Goal: Task Accomplishment & Management: Use online tool/utility

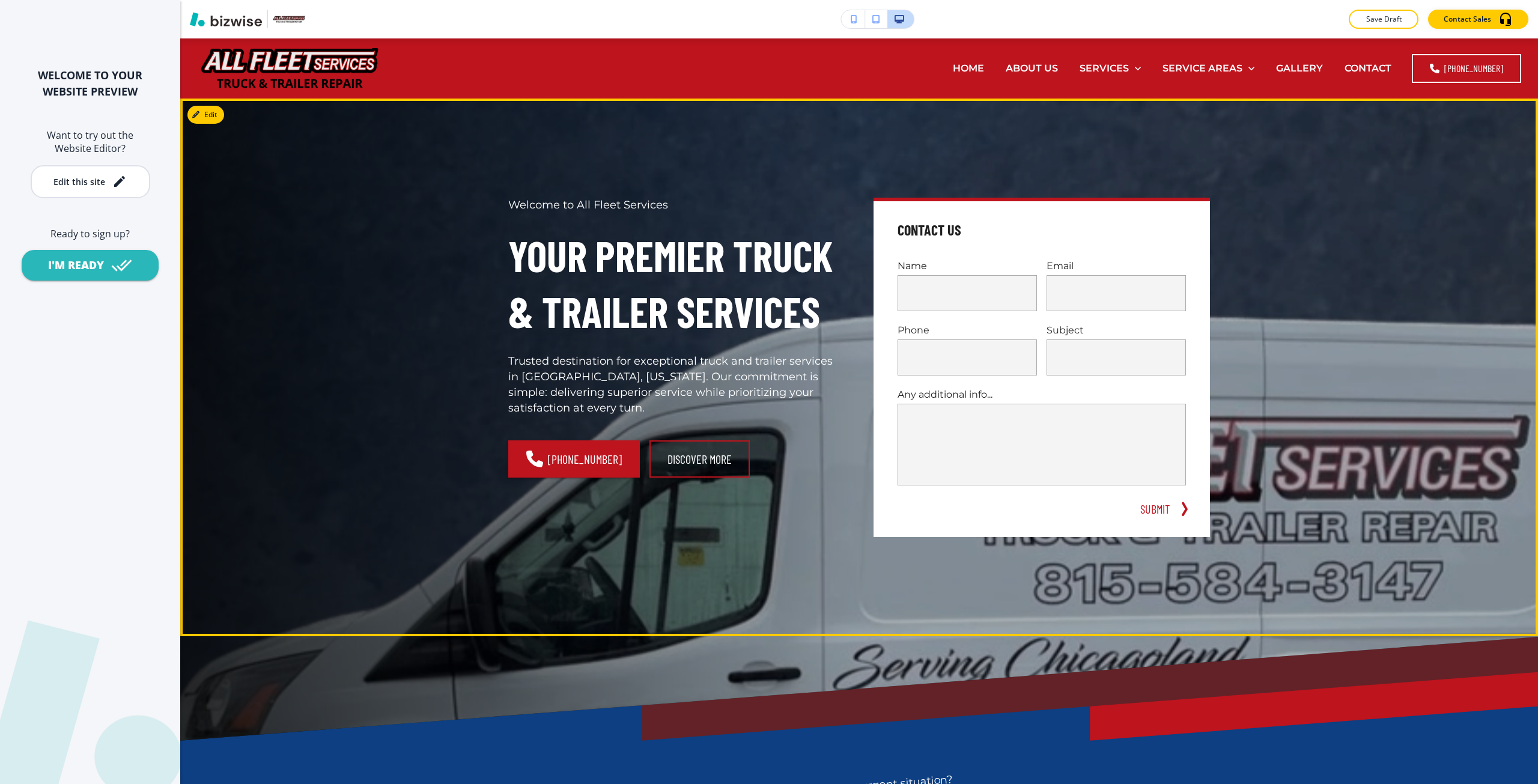
click at [639, 152] on div "Welcome to All Fleet Services Your Premier Truck & Trailer Services Trusted des…" at bounding box center [844, 353] width 731 height 465
click at [1339, 175] on div "Welcome to All Fleet Services Your Premier Truck & Trailer Services Trusted des…" at bounding box center [860, 368] width 1358 height 537
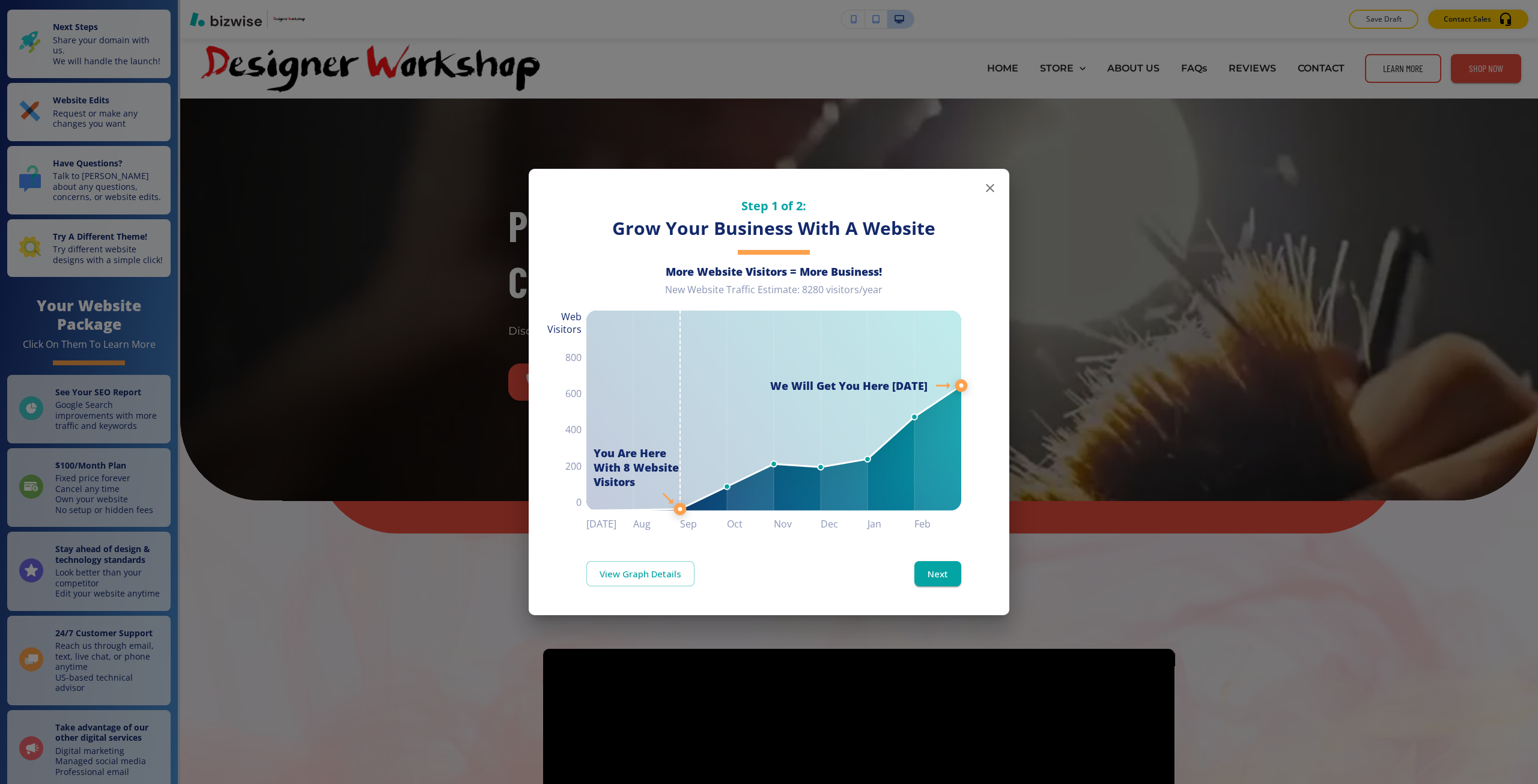
click at [772, 297] on div "New Website Traffic Estimate: 8280 visitors/year" at bounding box center [774, 294] width 375 height 22
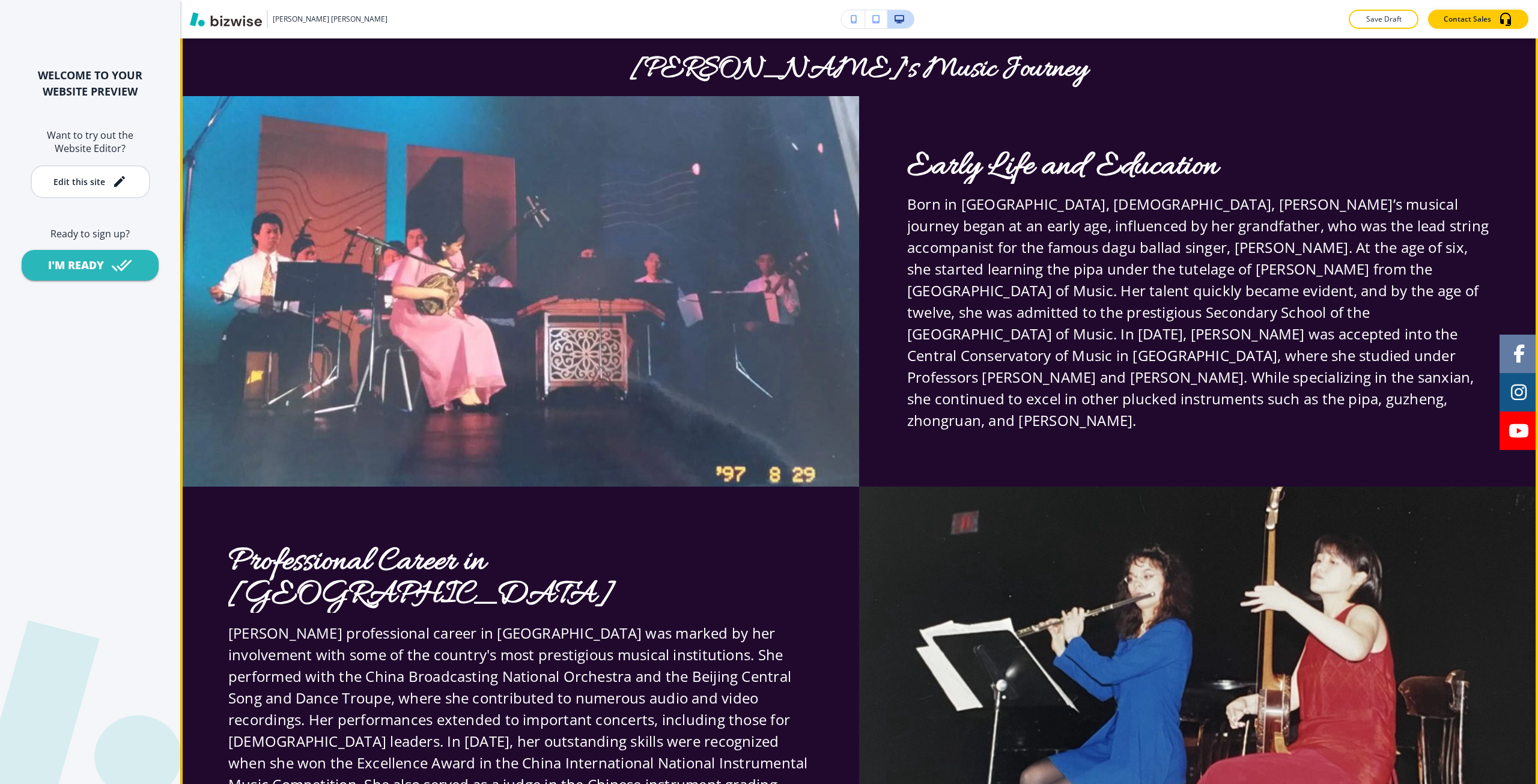
scroll to position [601, 0]
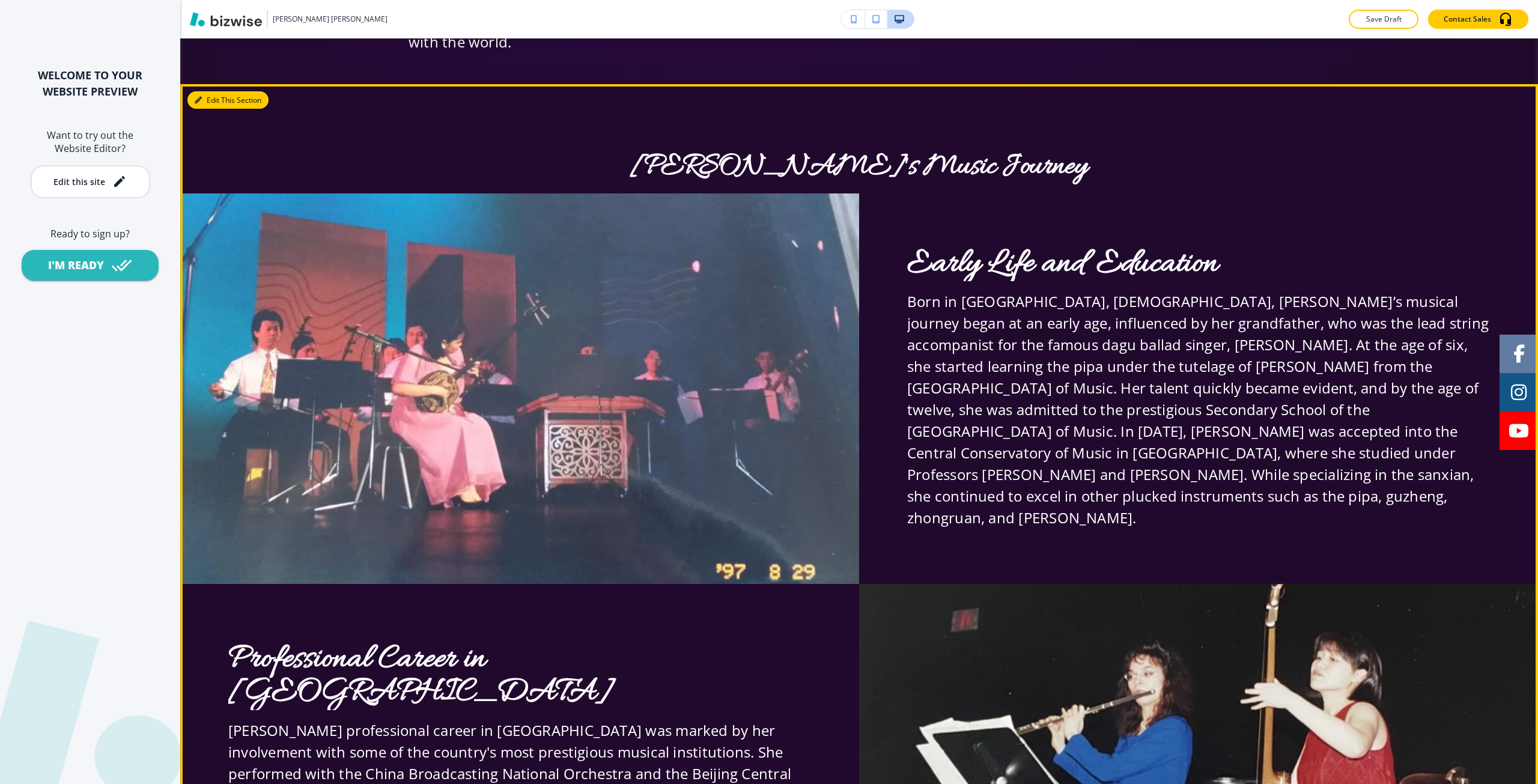
click at [206, 109] on button "Edit This Section" at bounding box center [227, 101] width 81 height 18
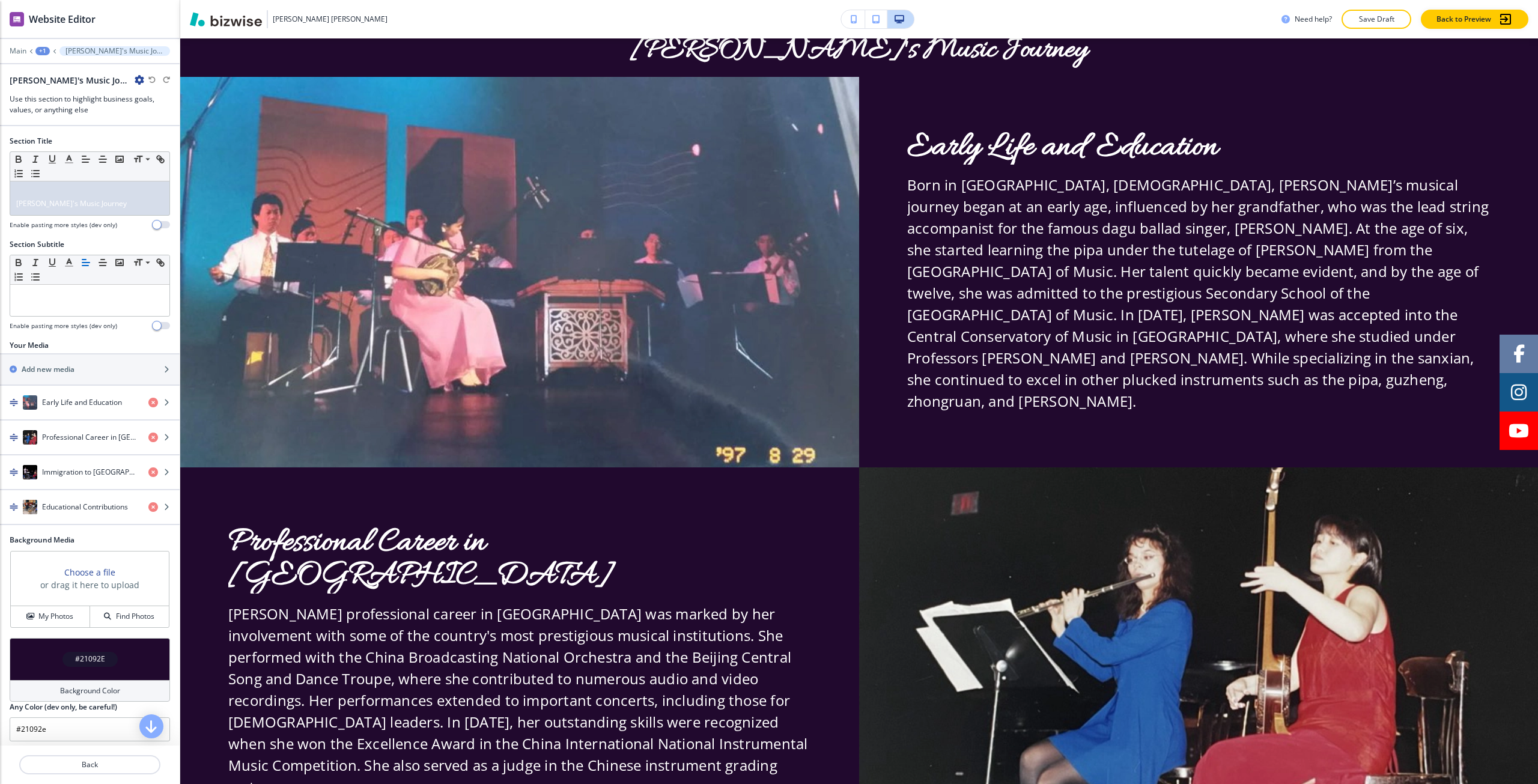
scroll to position [723, 0]
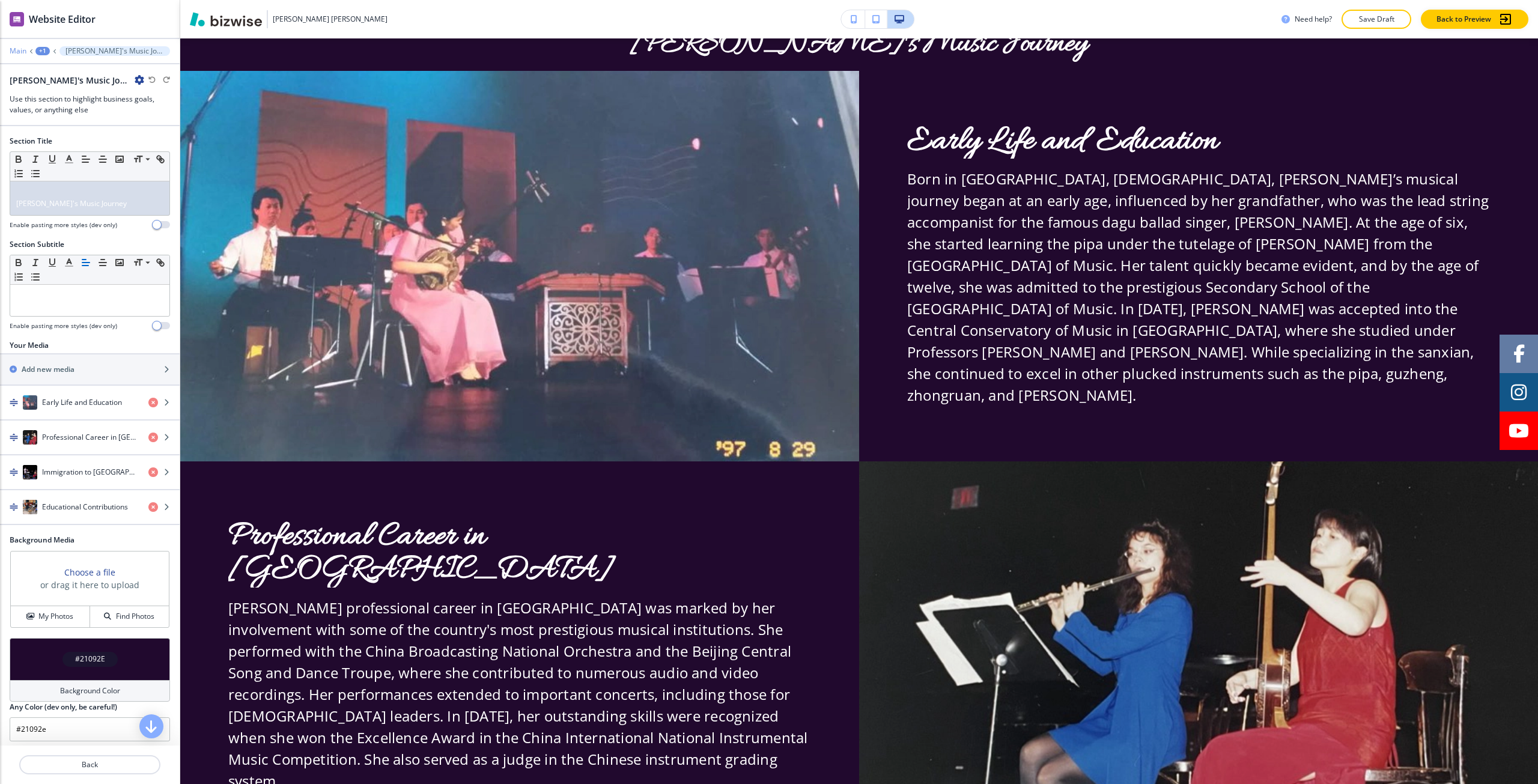
click at [16, 49] on p "Main" at bounding box center [18, 51] width 17 height 8
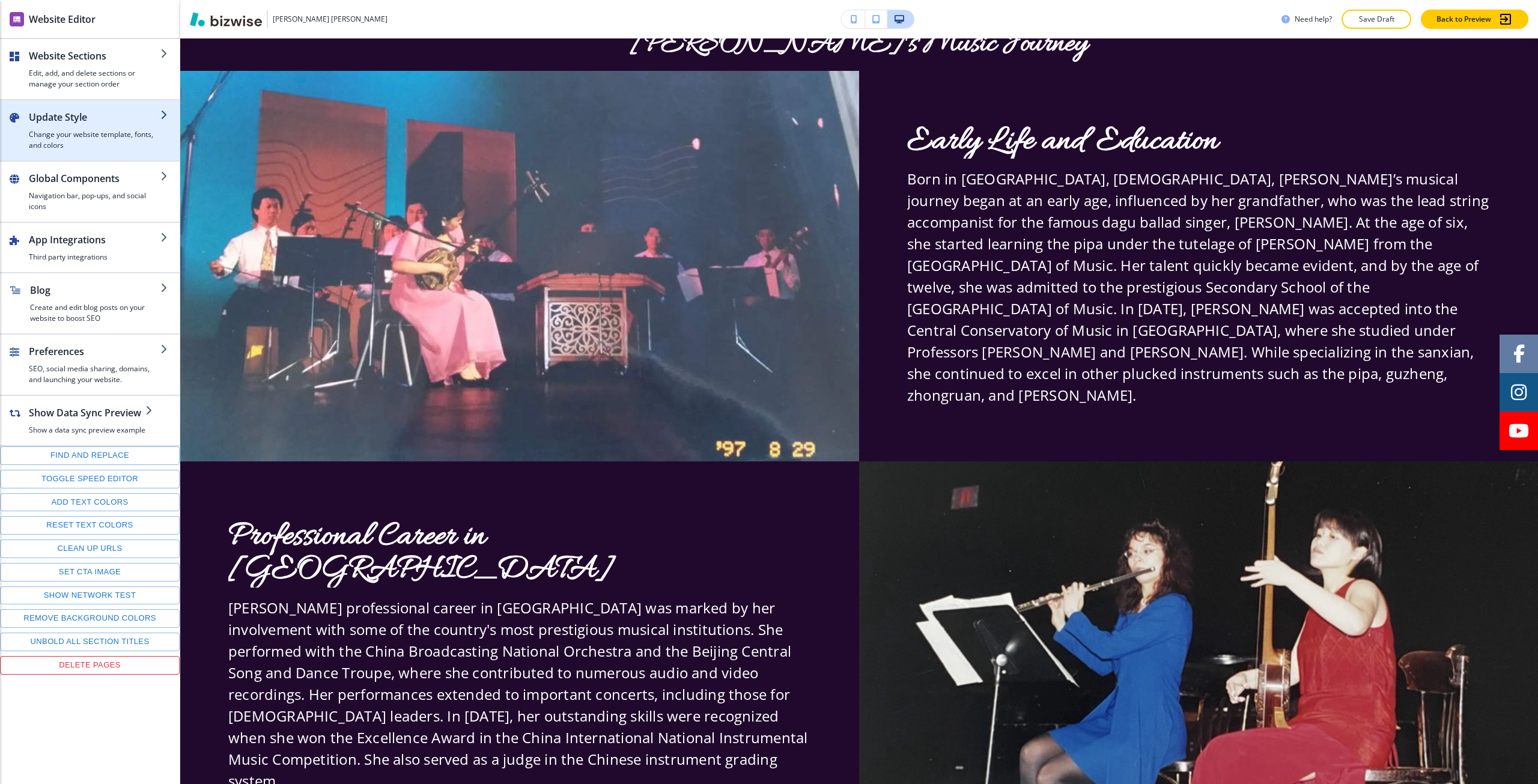
click at [79, 123] on h2 "Update Style" at bounding box center [94, 117] width 132 height 15
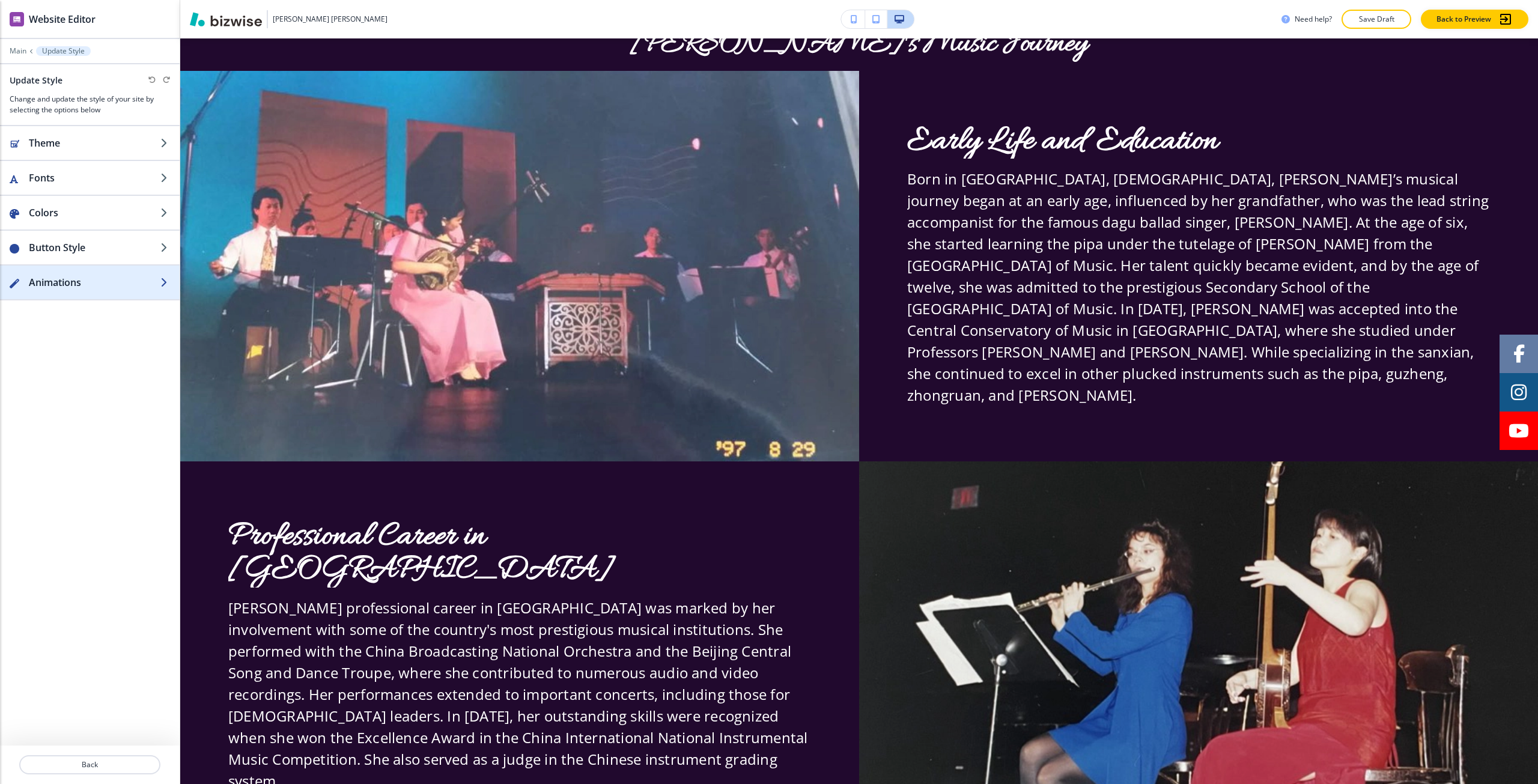
click at [108, 283] on h2 "Animations" at bounding box center [94, 282] width 132 height 15
click at [150, 143] on button "button" at bounding box center [152, 142] width 17 height 7
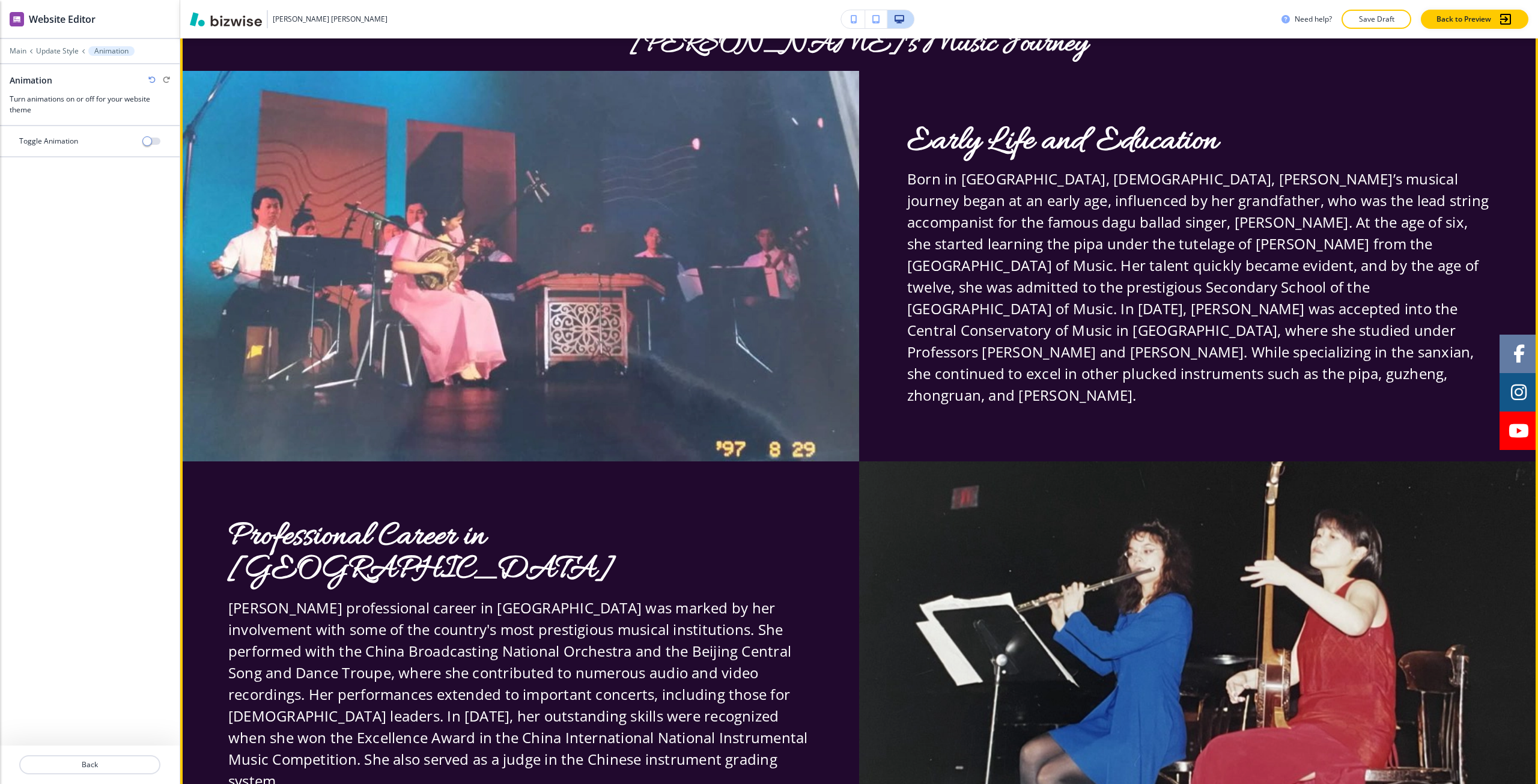
click at [767, 155] on div "Early Life and Education Born in [GEOGRAPHIC_DATA], [DEMOGRAPHIC_DATA], [PERSON…" at bounding box center [1198, 266] width 583 height 390
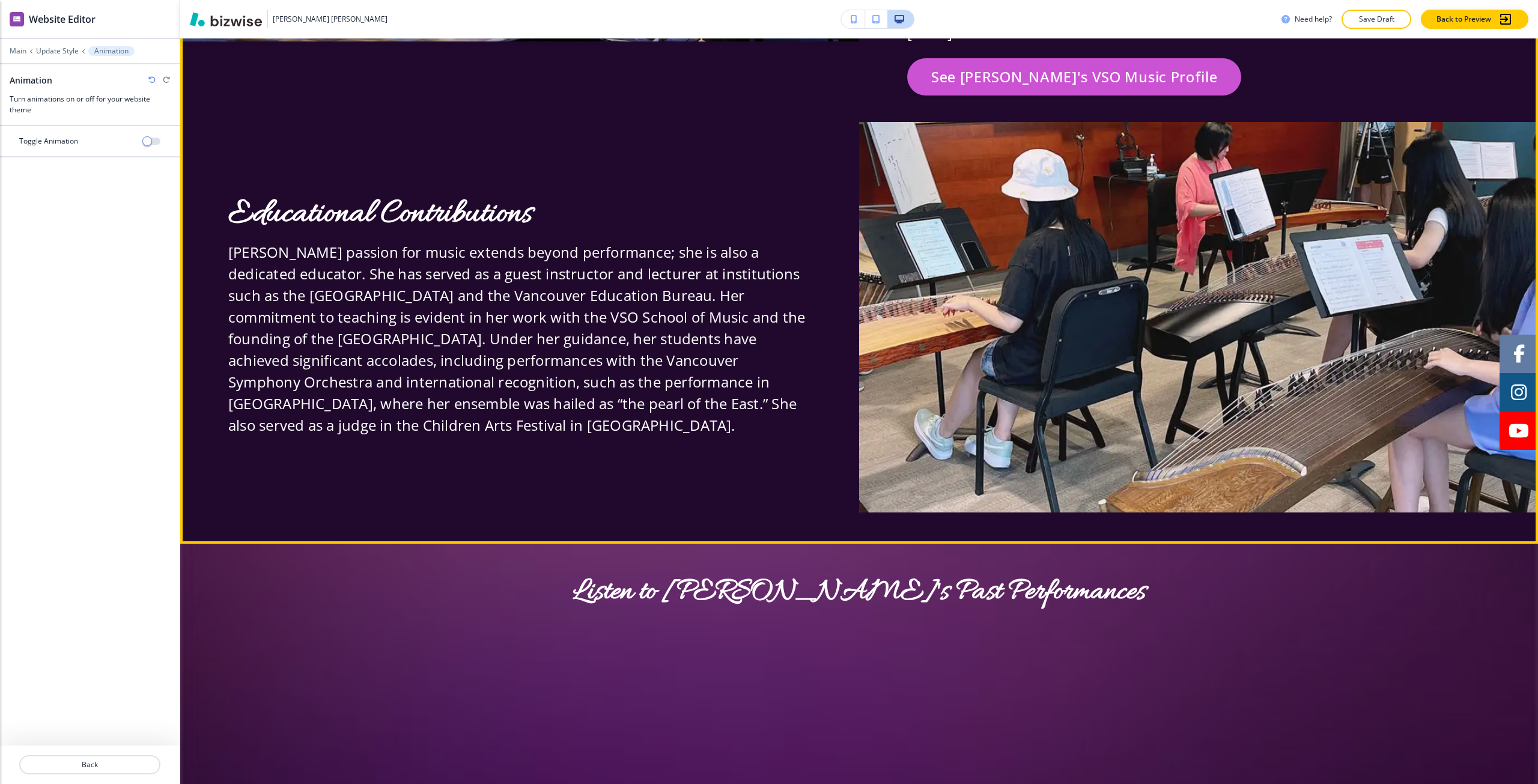
scroll to position [1925, 0]
